Goal: Task Accomplishment & Management: Use online tool/utility

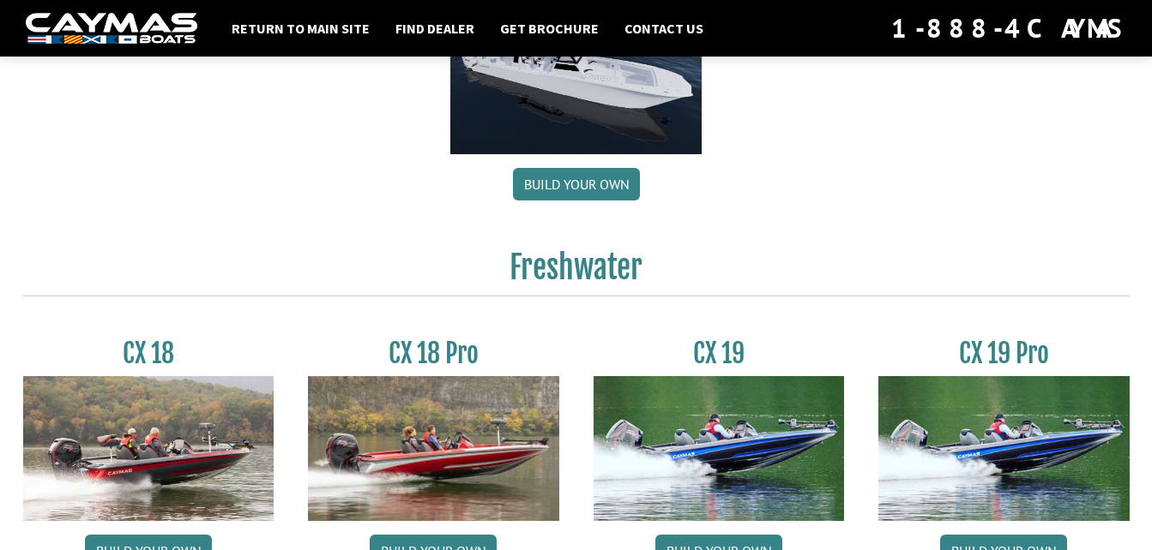
scroll to position [1176, 0]
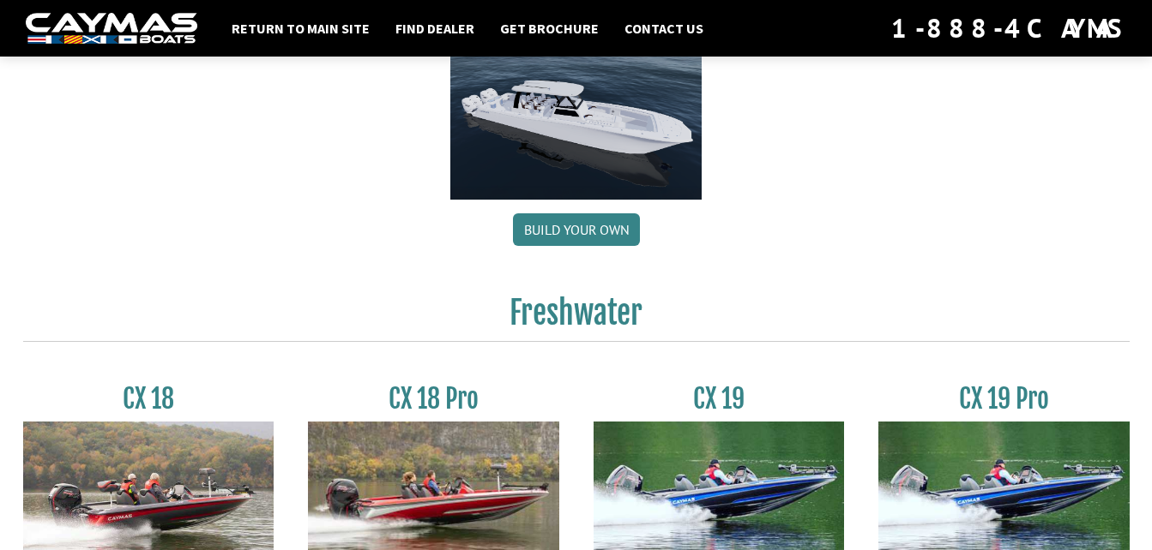
click at [443, 452] on img at bounding box center [433, 494] width 251 height 144
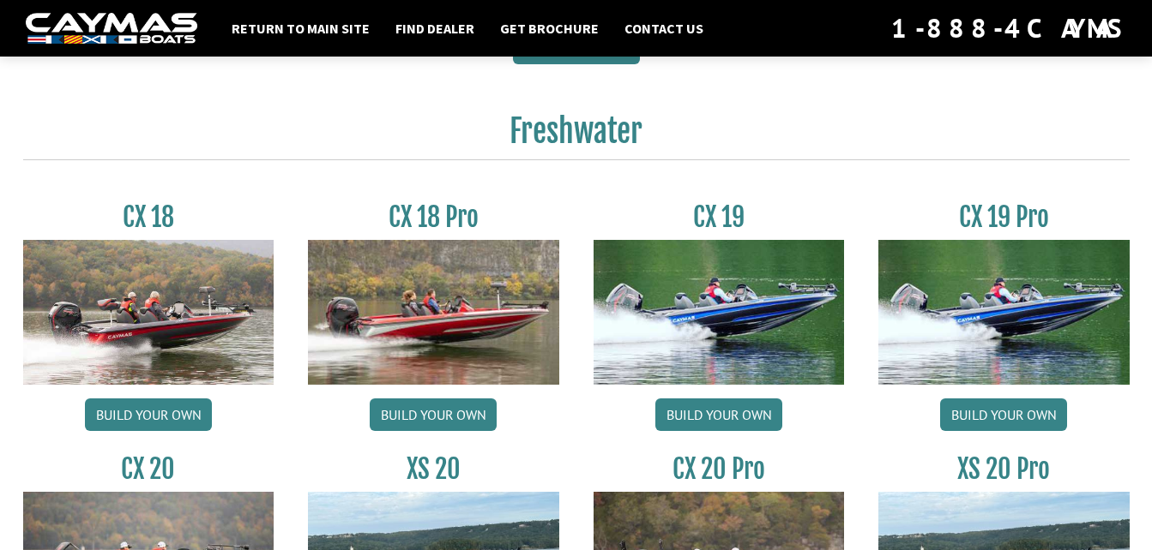
scroll to position [1416, 0]
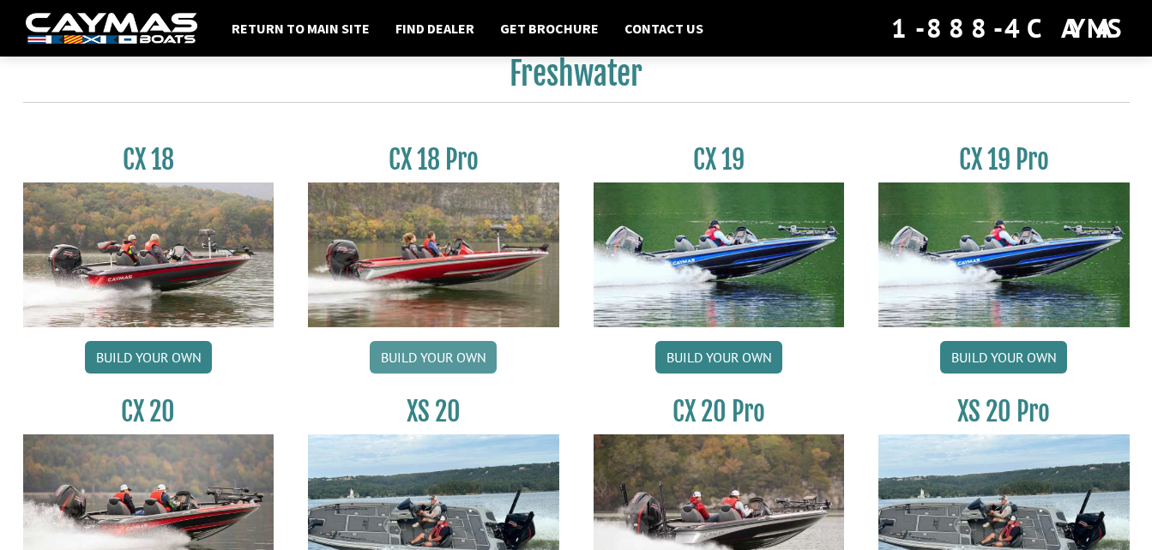
click at [414, 361] on link "Build your own" at bounding box center [433, 357] width 127 height 33
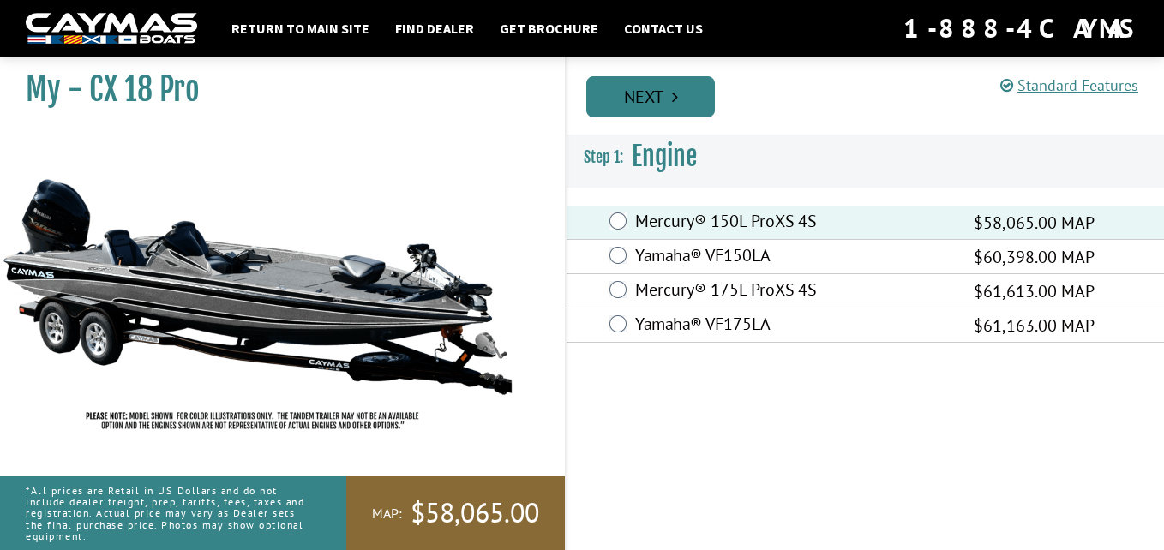
click at [668, 100] on link "Next" at bounding box center [650, 96] width 129 height 41
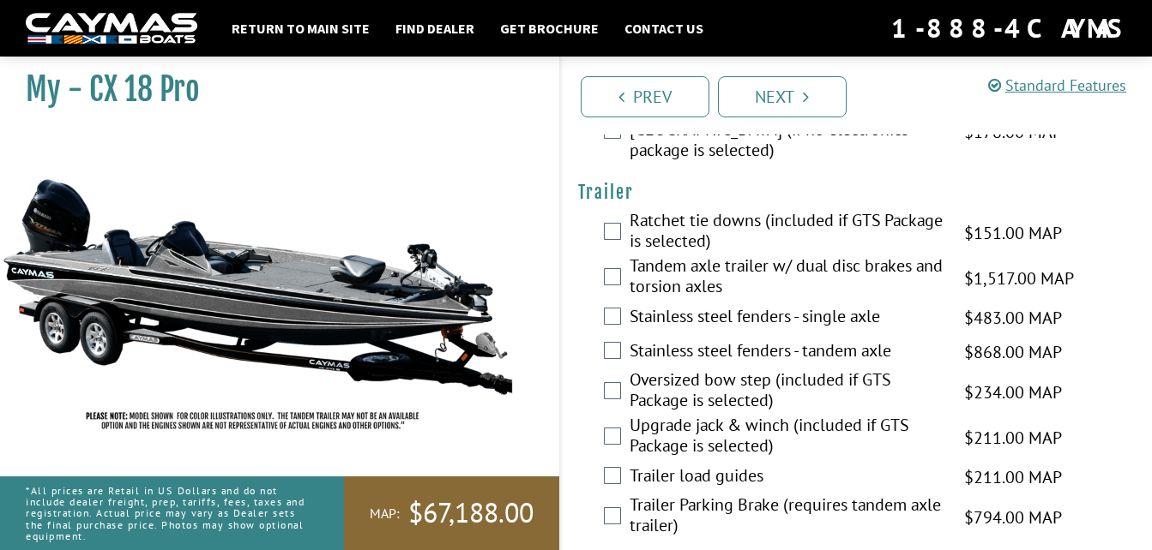
scroll to position [2944, 0]
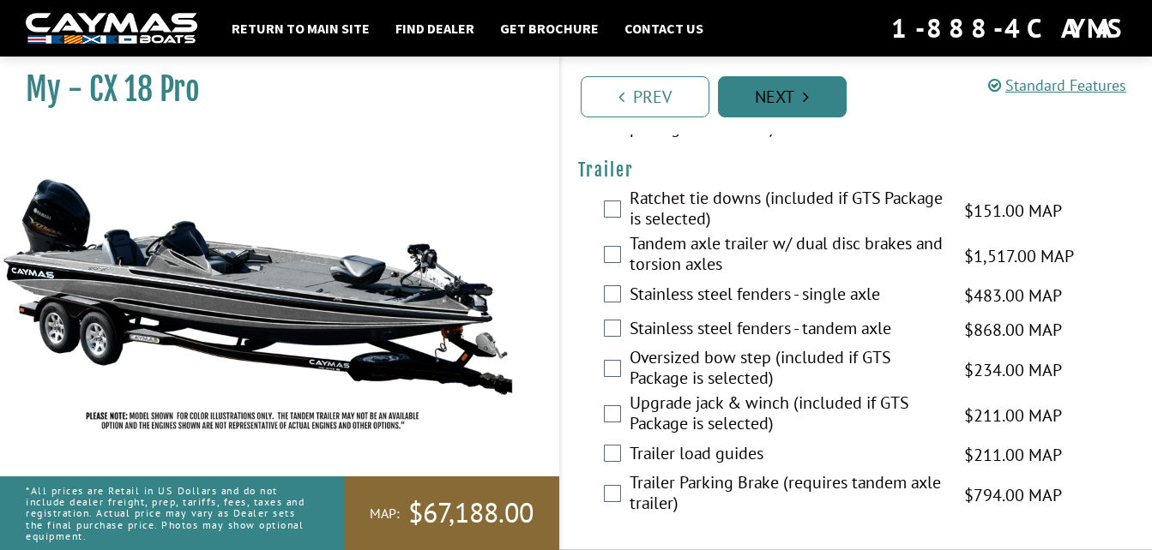
click at [786, 96] on link "Next" at bounding box center [782, 96] width 129 height 41
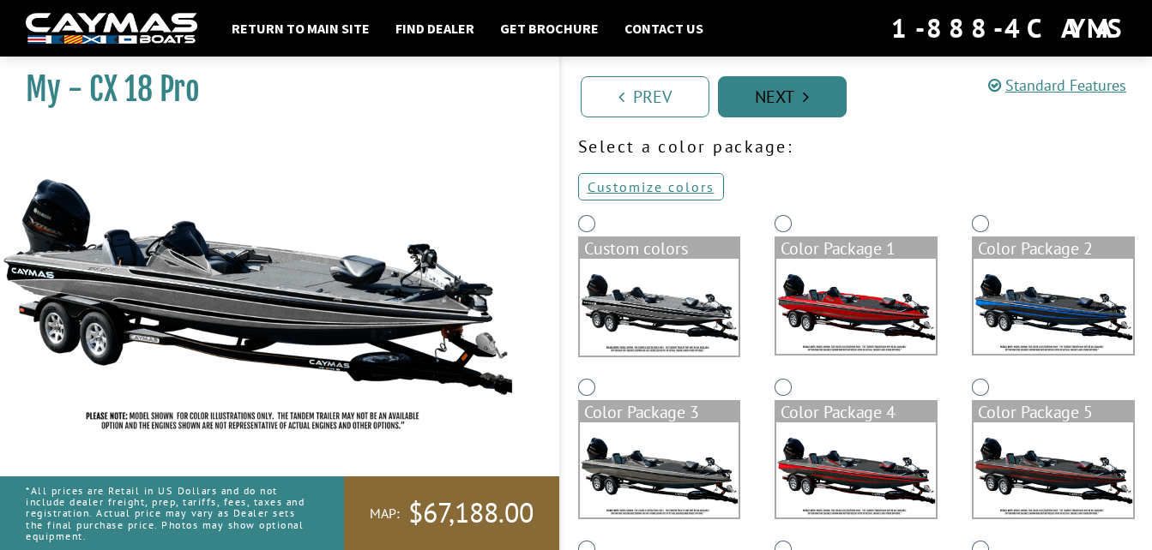
scroll to position [0, 0]
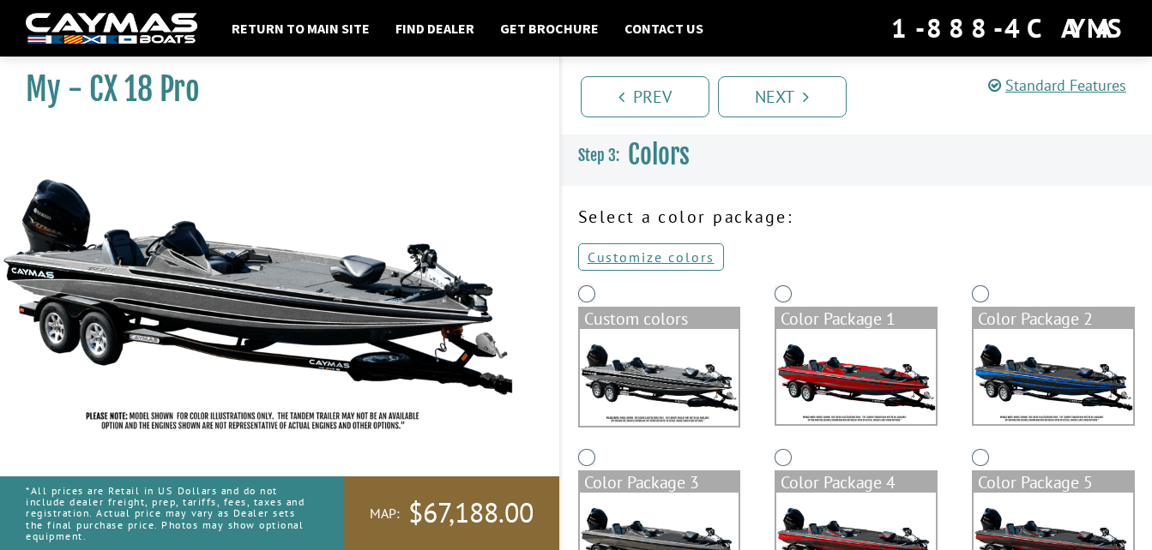
click at [868, 376] on img at bounding box center [855, 376] width 159 height 95
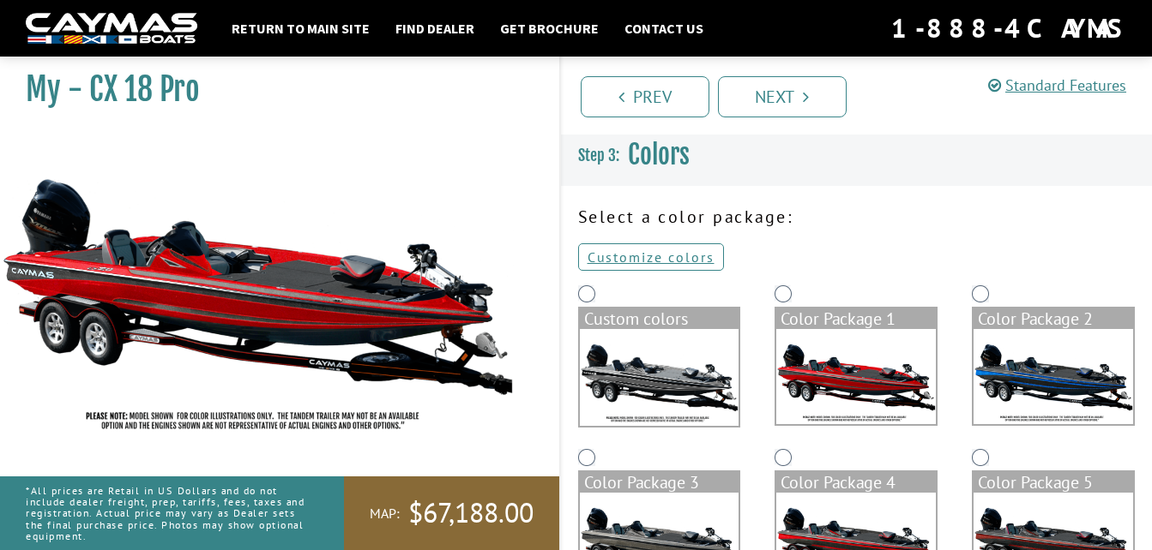
click at [1028, 361] on img at bounding box center [1052, 376] width 159 height 95
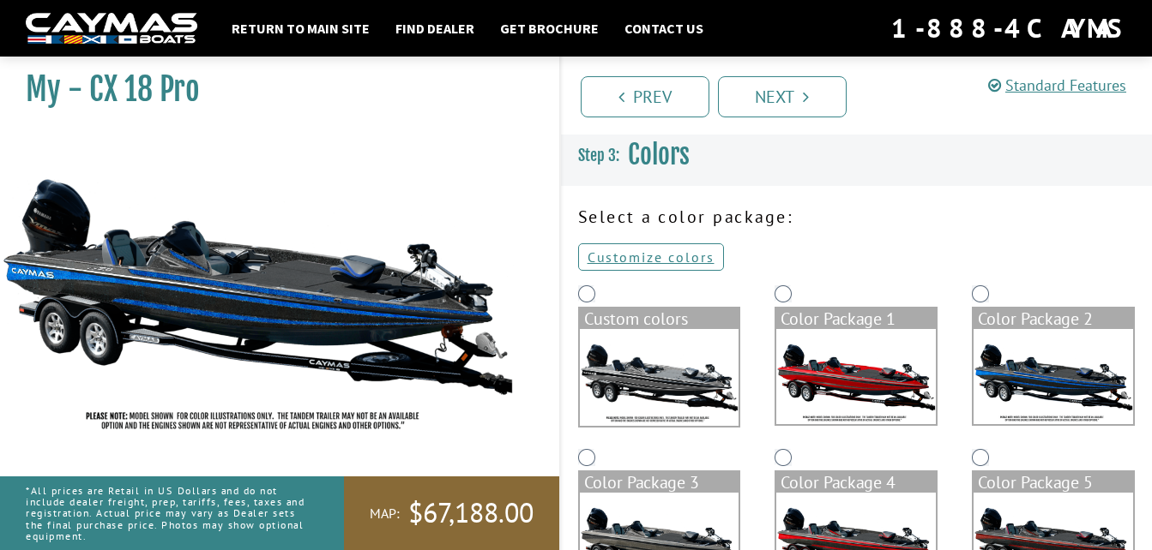
click at [668, 538] on img at bounding box center [659, 540] width 159 height 95
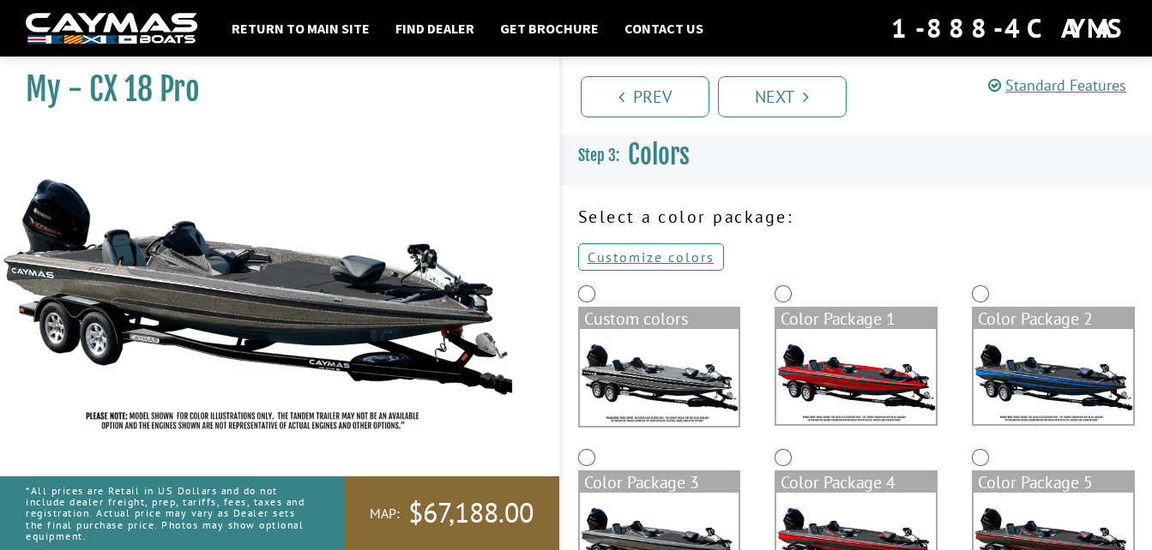
click at [792, 520] on img at bounding box center [855, 540] width 159 height 95
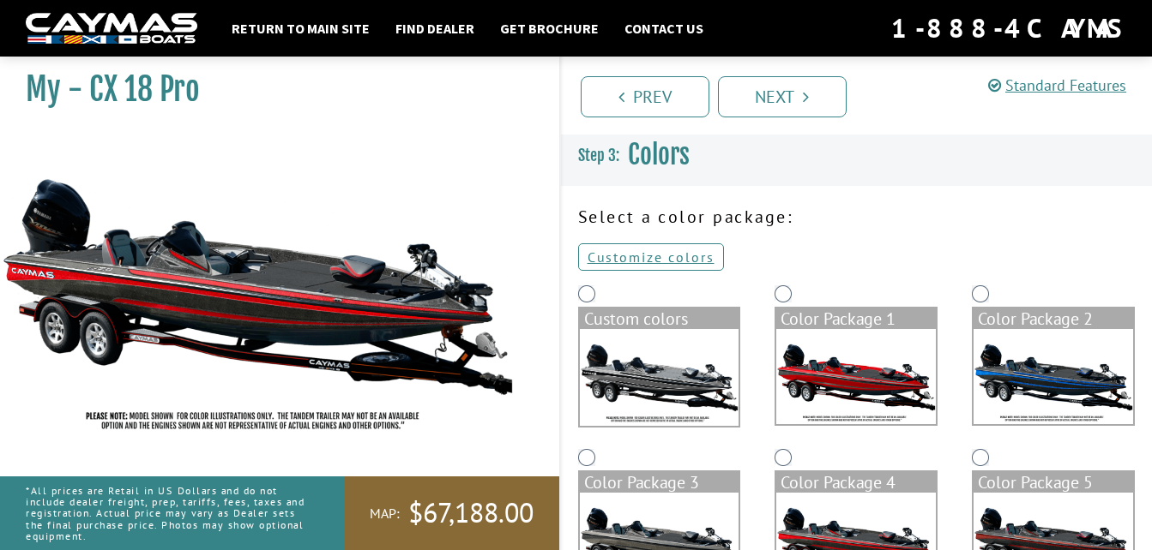
click at [1020, 520] on img at bounding box center [1052, 540] width 159 height 95
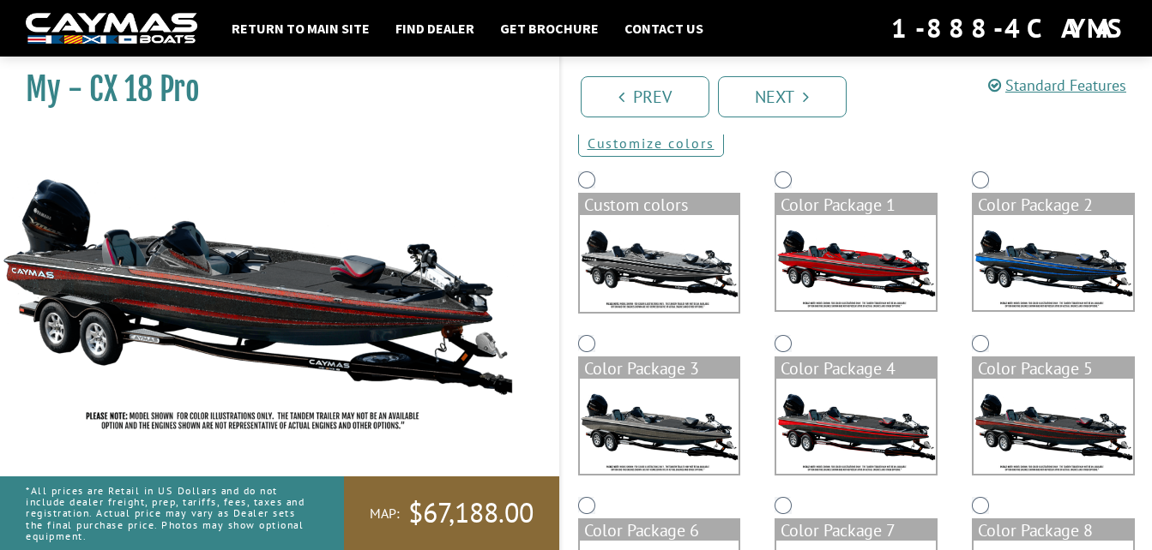
scroll to position [229, 0]
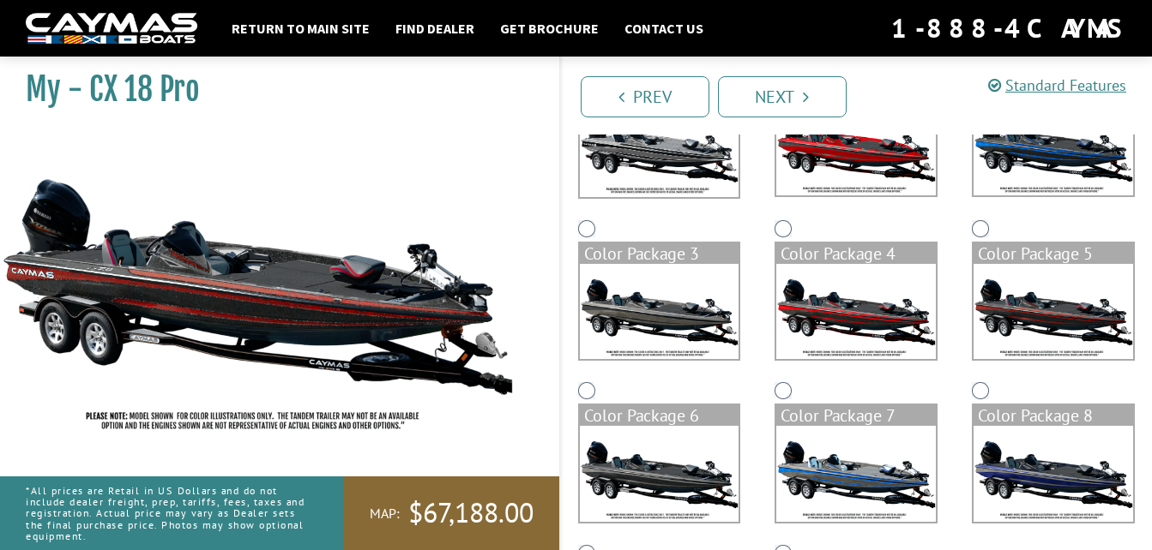
click at [628, 492] on img at bounding box center [659, 473] width 159 height 95
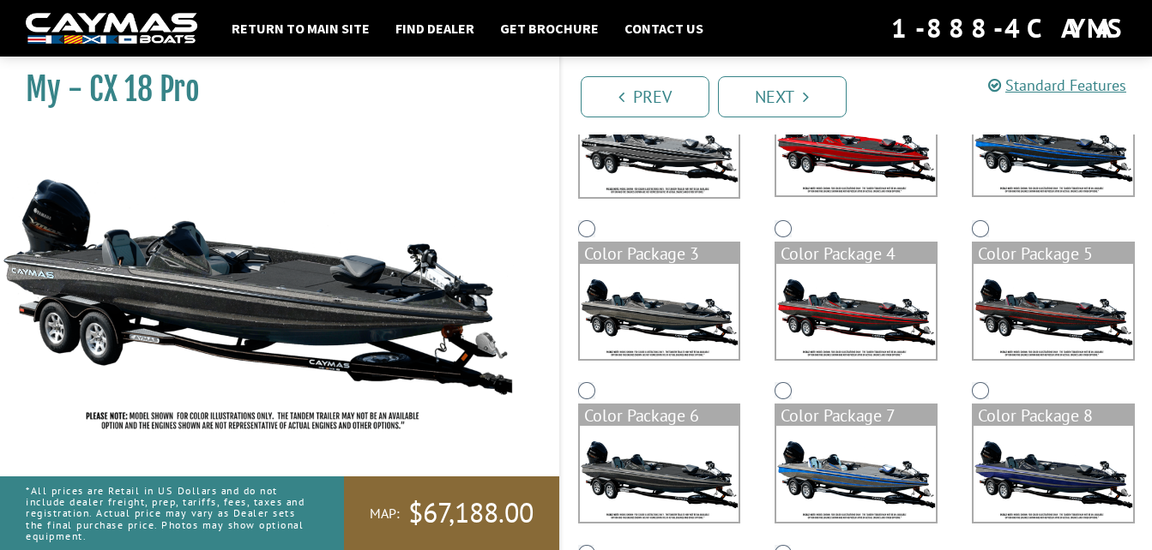
click at [853, 474] on img at bounding box center [855, 473] width 159 height 95
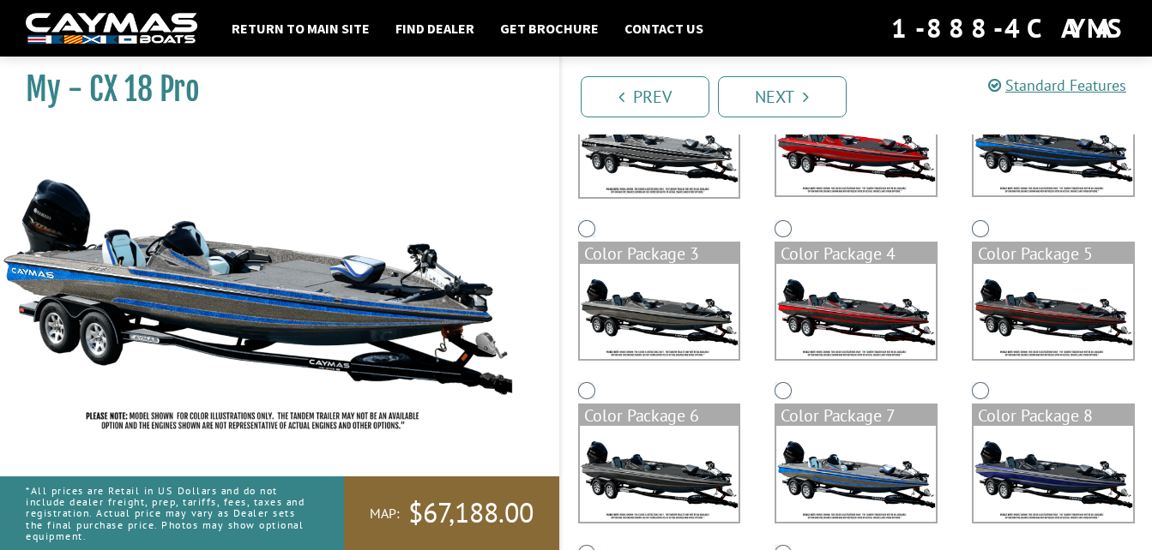
click at [1086, 447] on img at bounding box center [1052, 473] width 159 height 95
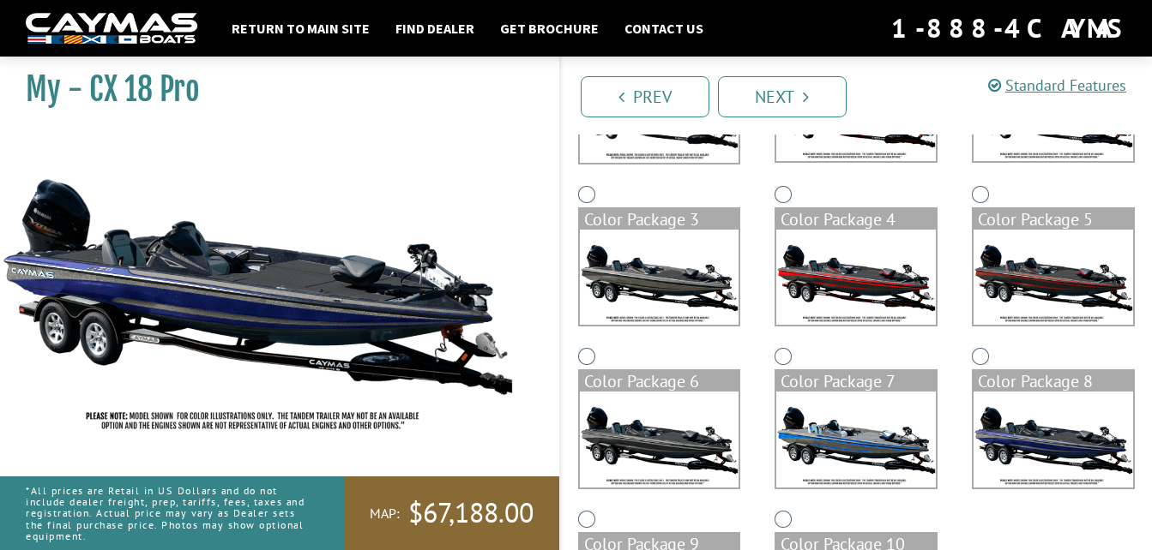
scroll to position [398, 0]
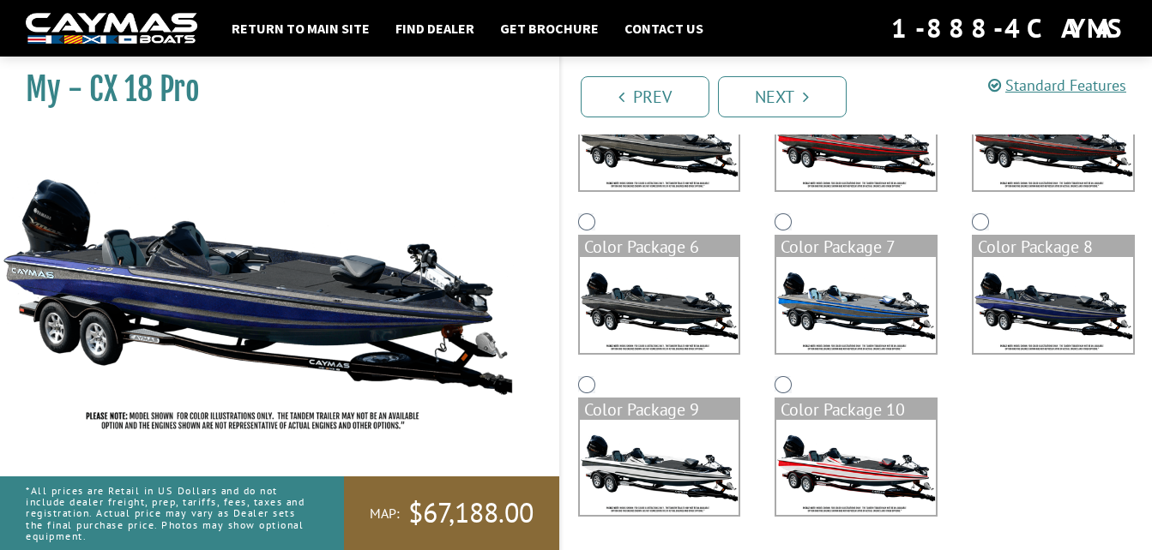
click at [611, 485] on img at bounding box center [659, 467] width 159 height 95
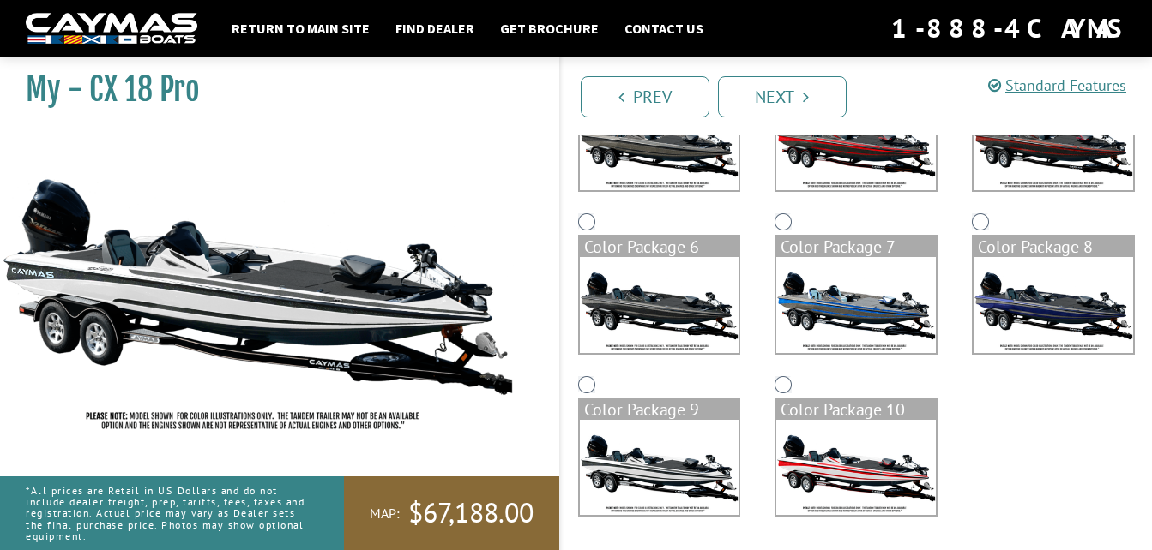
click at [814, 478] on img at bounding box center [855, 467] width 159 height 95
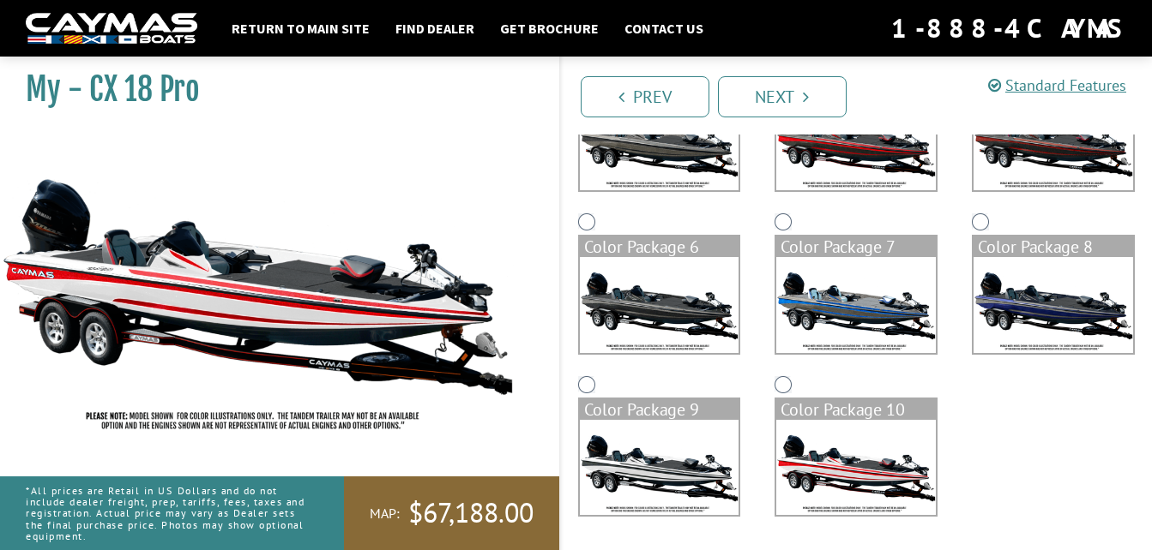
click at [610, 164] on img at bounding box center [659, 142] width 159 height 95
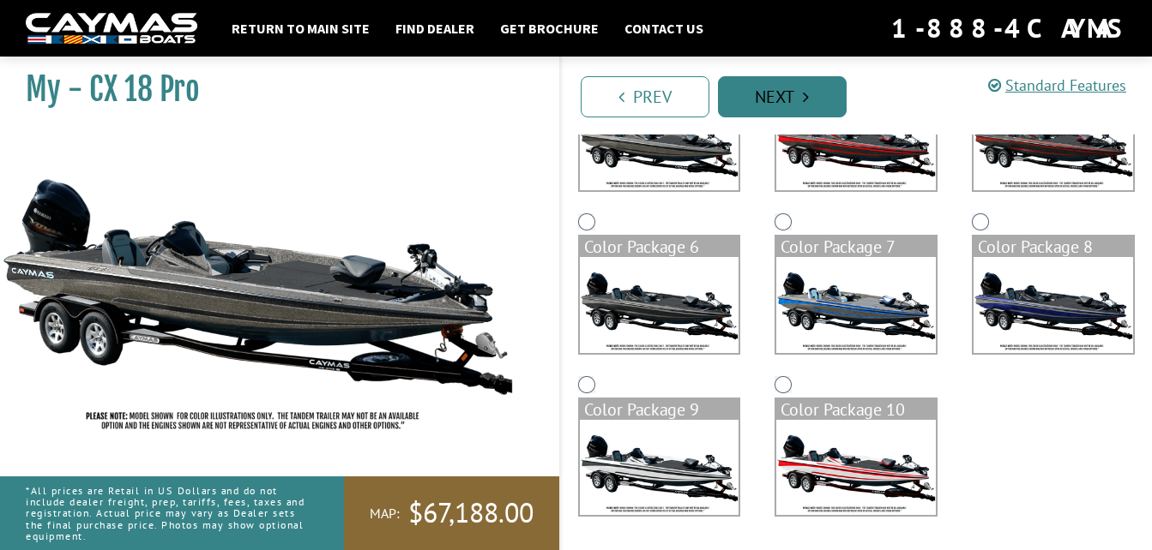
click at [785, 87] on link "Next" at bounding box center [782, 96] width 129 height 41
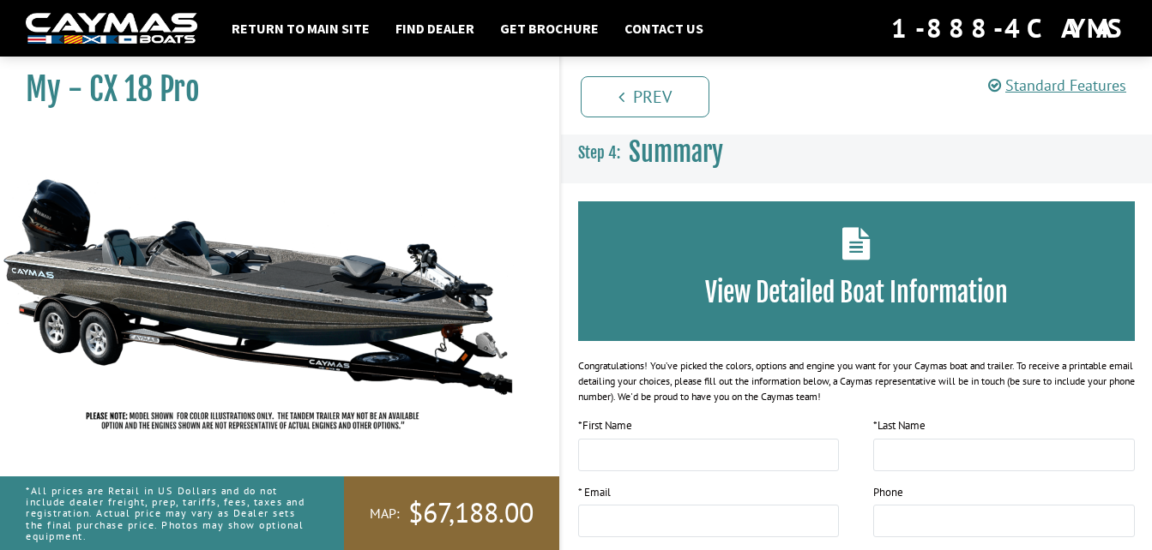
scroll to position [0, 0]
